Goal: Task Accomplishment & Management: Manage account settings

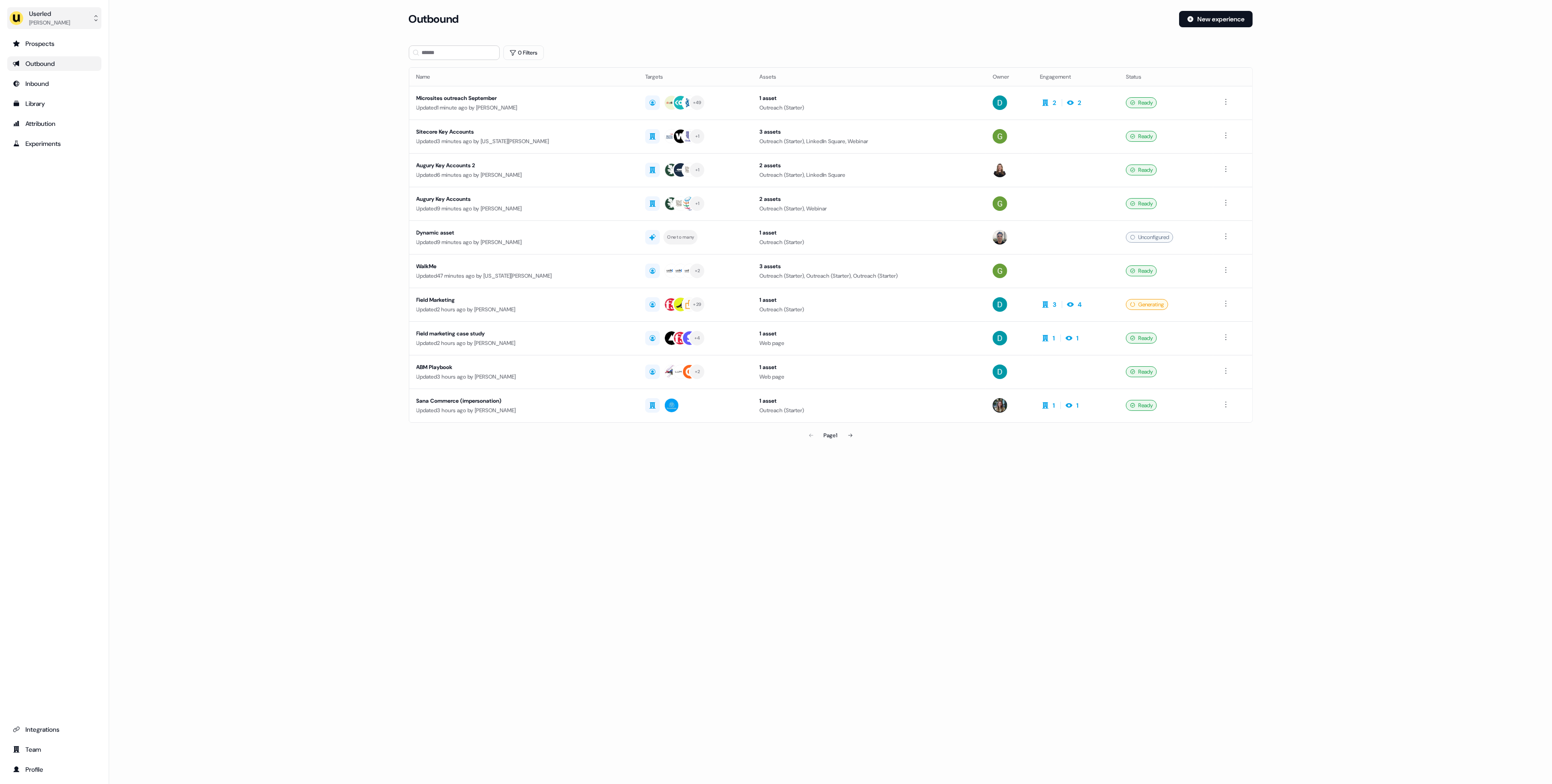
click at [71, 23] on button "Userled [PERSON_NAME]" at bounding box center [54, 18] width 94 height 22
click at [71, 36] on div "Impersonate (Admin)" at bounding box center [54, 42] width 86 height 16
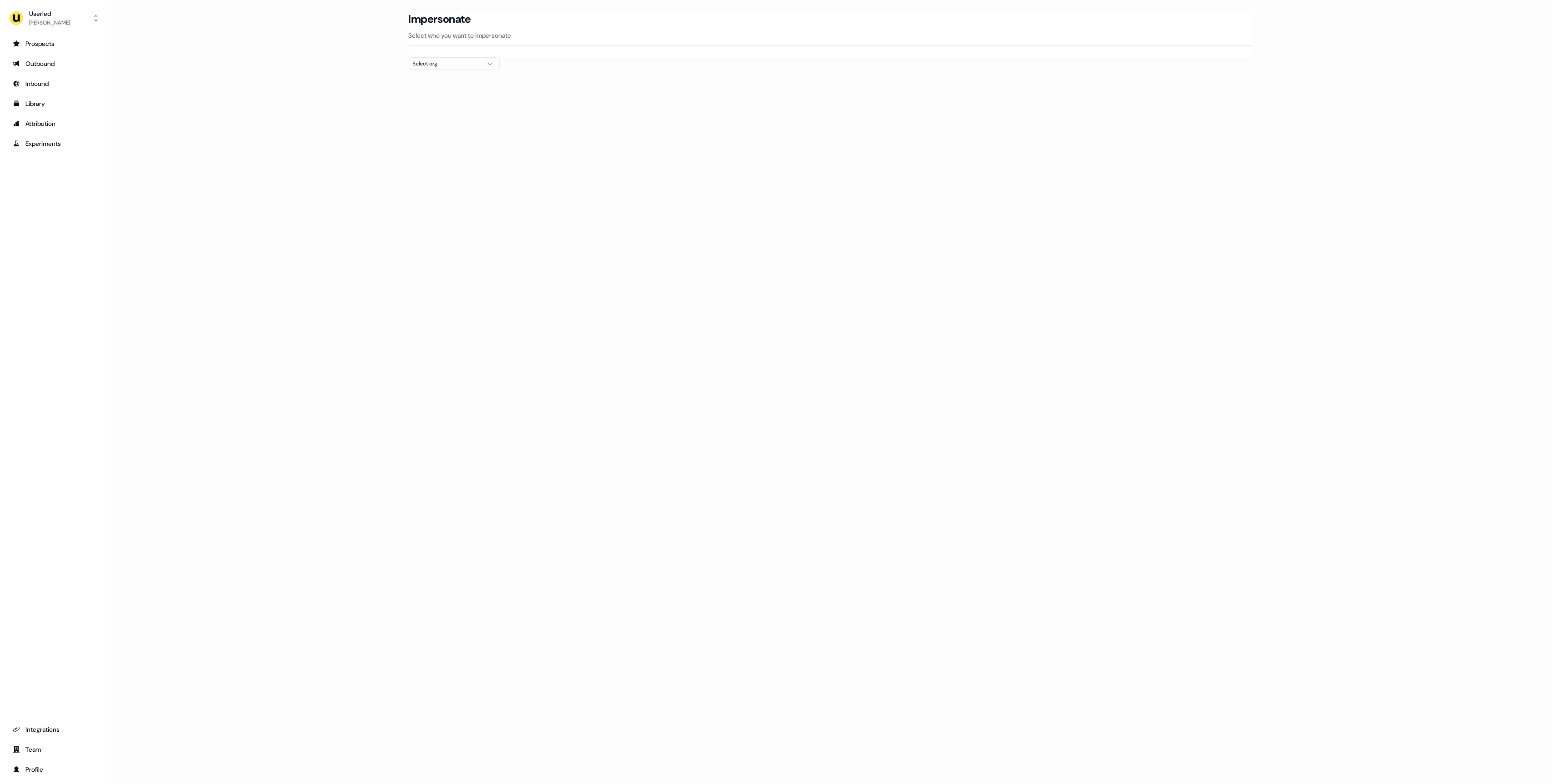
click at [445, 70] on div at bounding box center [831, 73] width 844 height 7
click at [446, 66] on div "Select org" at bounding box center [446, 63] width 68 height 9
type input "****"
click at [378, 108] on div "Loading... Impersonate Select who you want to impersonate Select org" at bounding box center [830, 392] width 1443 height 784
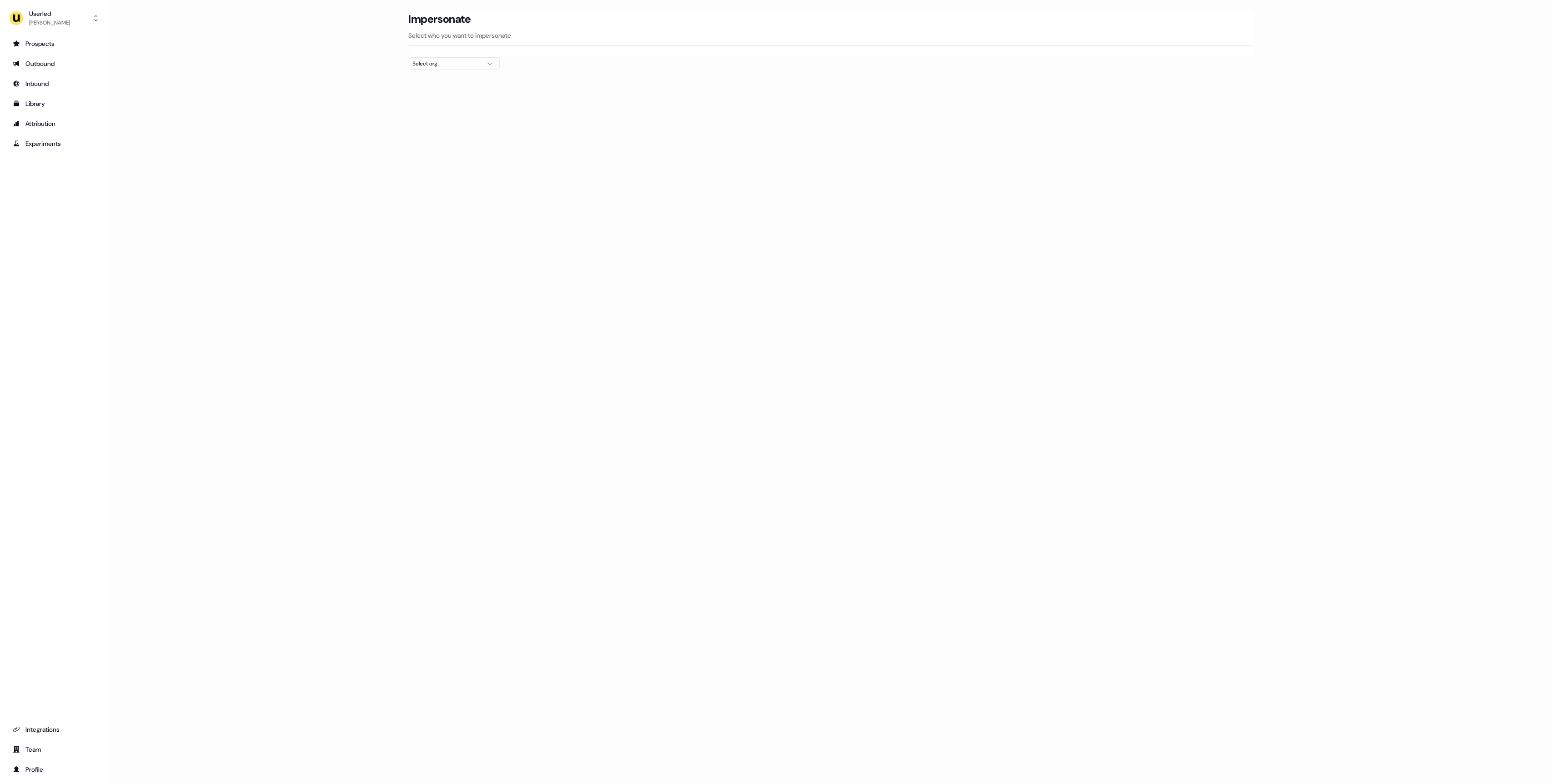
click at [263, 49] on main "Loading... Impersonate Select who you want to impersonate Select org" at bounding box center [830, 57] width 1443 height 92
click at [28, 27] on button "Userled [PERSON_NAME]" at bounding box center [54, 18] width 94 height 22
drag, startPoint x: 51, startPoint y: 37, endPoint x: 60, endPoint y: 43, distance: 10.8
click at [51, 37] on div "Impersonate (Admin)" at bounding box center [54, 42] width 86 height 16
click at [433, 67] on div "Select org" at bounding box center [446, 63] width 68 height 9
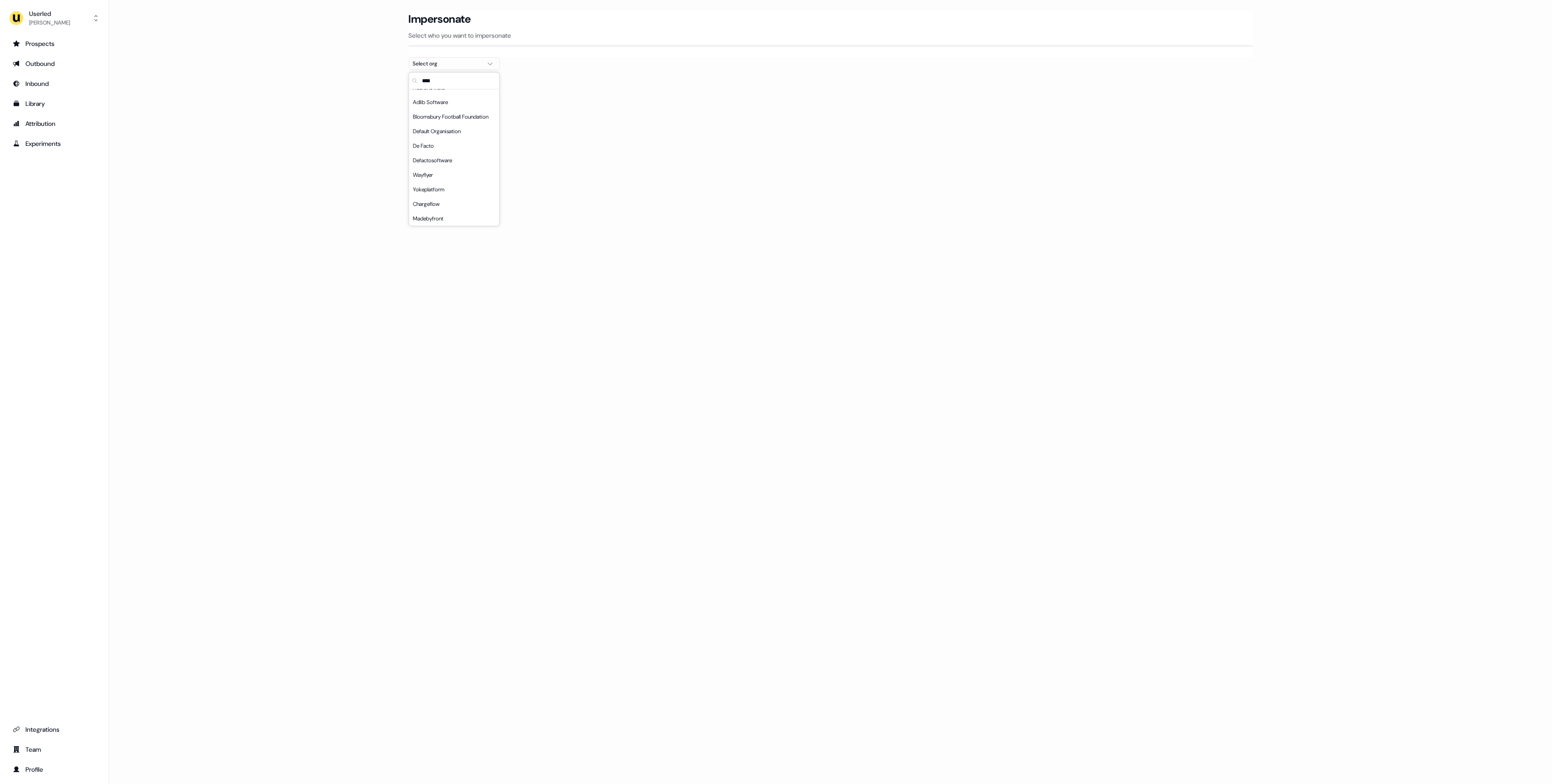
scroll to position [0, 0]
type input "******"
click at [435, 96] on div "AffiniPay" at bounding box center [454, 97] width 90 height 14
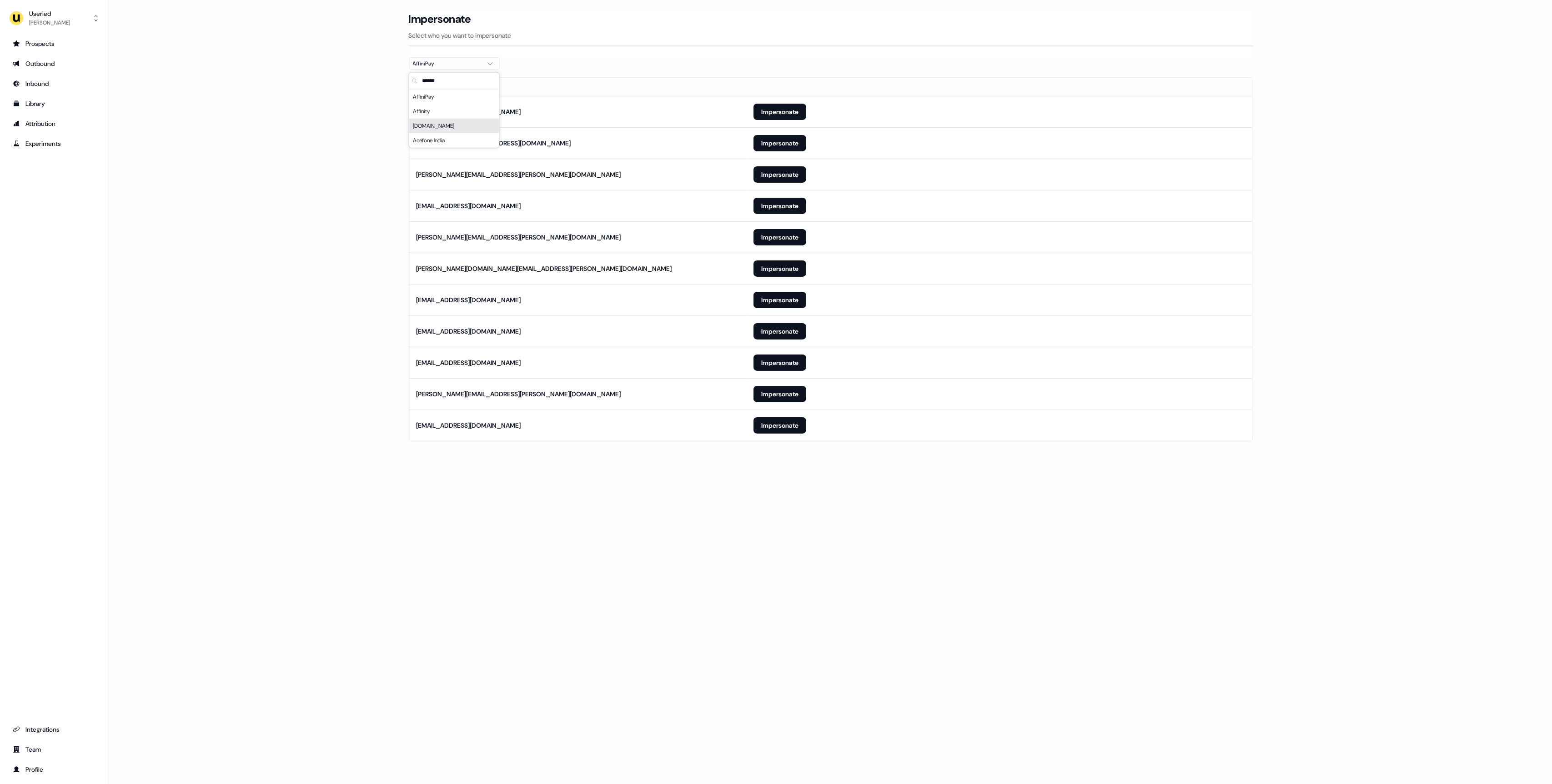
click at [242, 227] on main "Loading... Impersonate Select who you want to impersonate AffiniPay Email [EMAI…" at bounding box center [830, 238] width 1443 height 456
click at [789, 238] on button "Impersonate" at bounding box center [780, 237] width 53 height 16
